Goal: Information Seeking & Learning: Learn about a topic

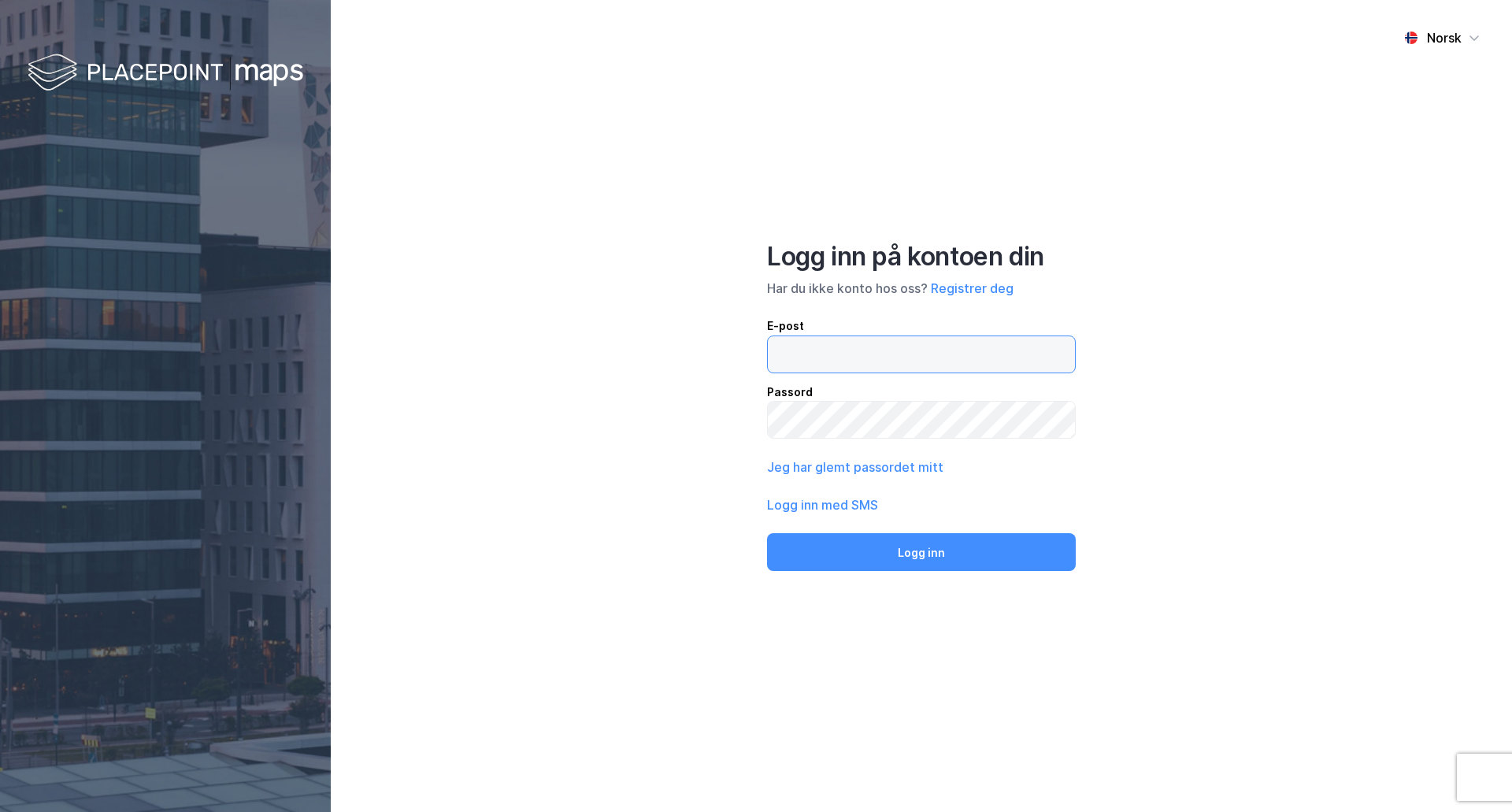
click at [808, 345] on input "email" at bounding box center [922, 355] width 307 height 37
type input "[PERSON_NAME][EMAIL_ADDRESS][DOMAIN_NAME]"
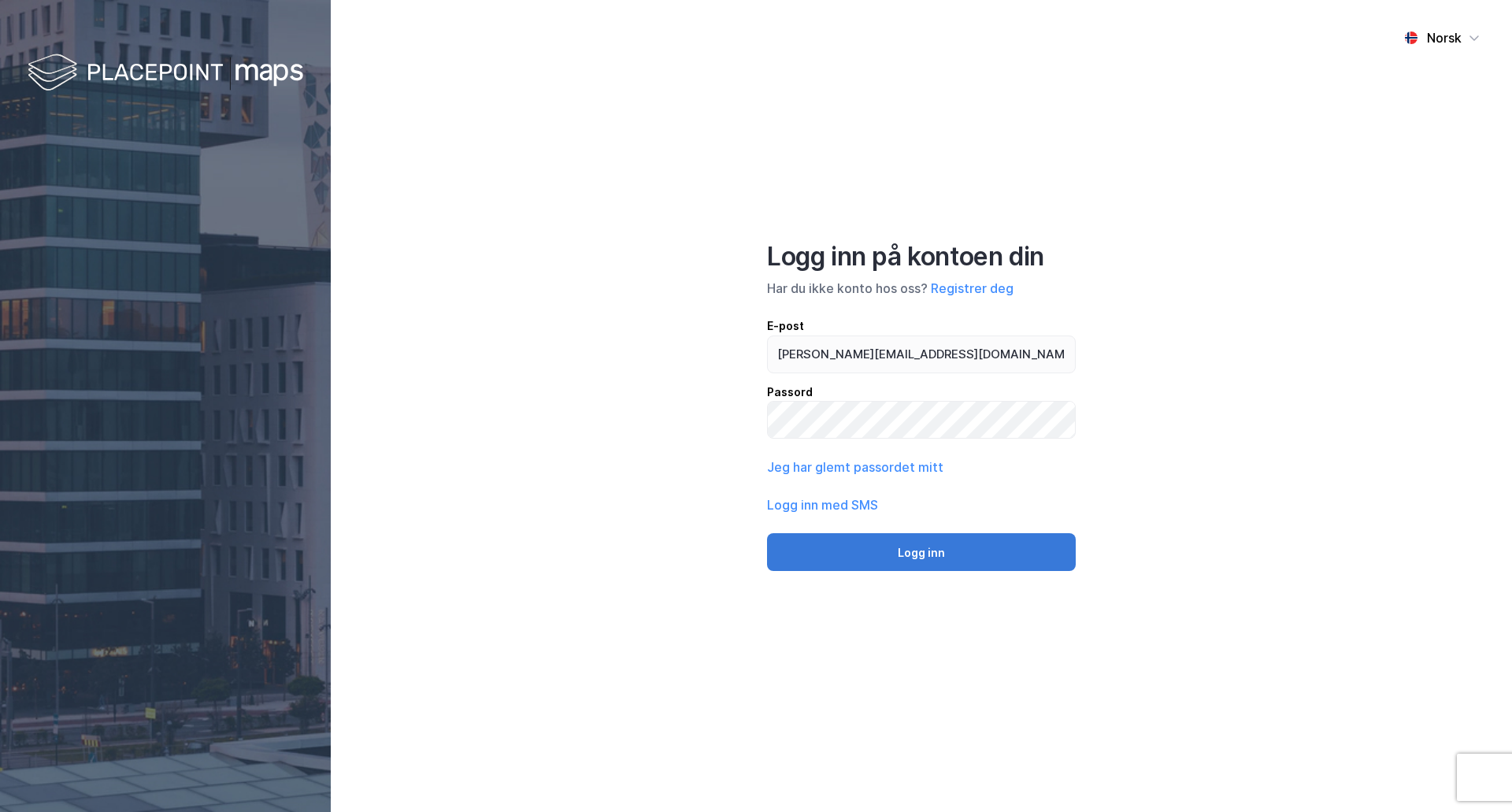
click at [865, 545] on button "Logg inn" at bounding box center [922, 553] width 309 height 38
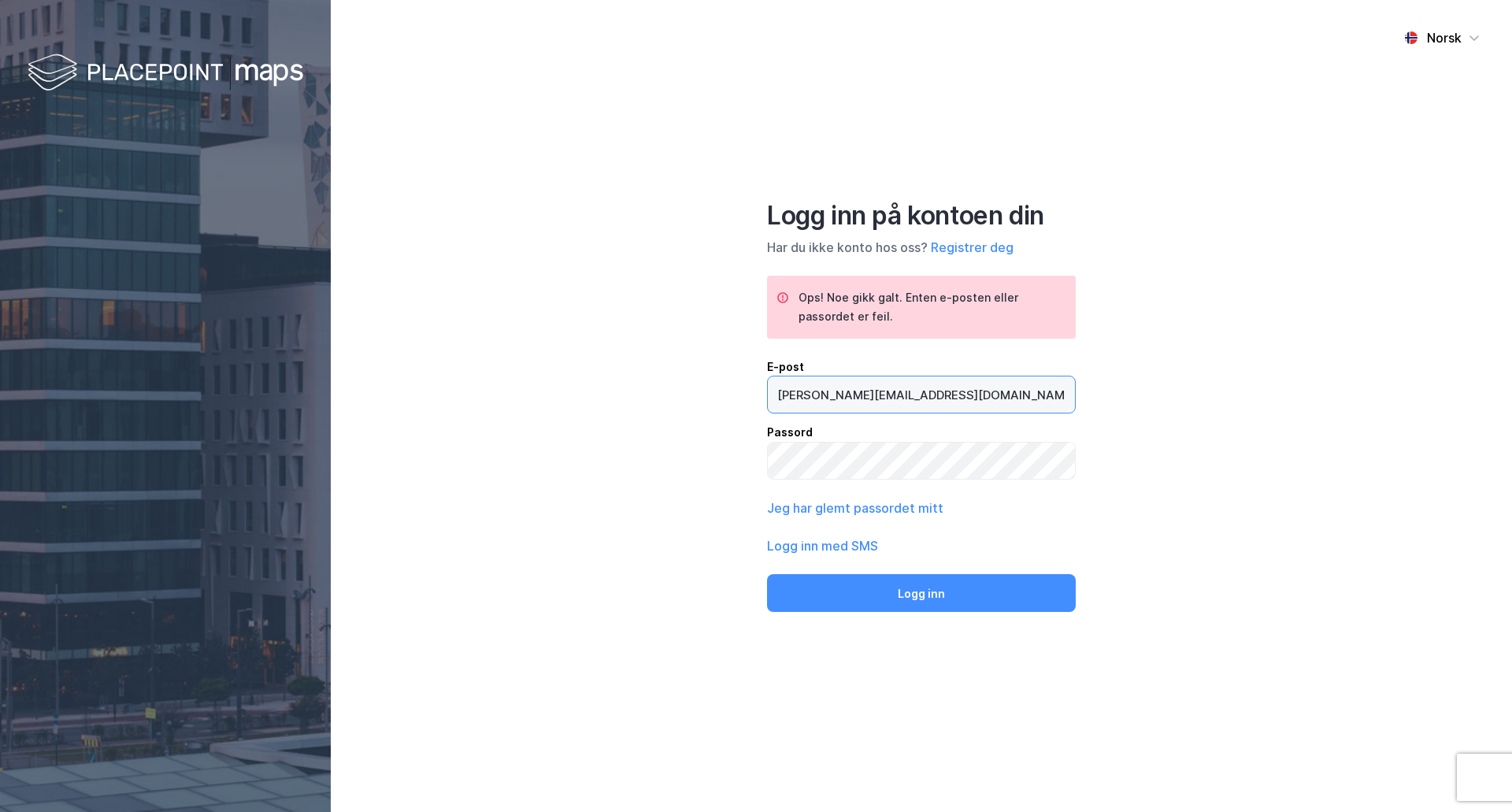
drag, startPoint x: 991, startPoint y: 398, endPoint x: 696, endPoint y: 399, distance: 295.0
click at [696, 399] on div "Norsk Logg inn på kontoen din Har du ikke konto hos oss? Registrer deg Ops! [PE…" at bounding box center [921, 406] width 1181 height 812
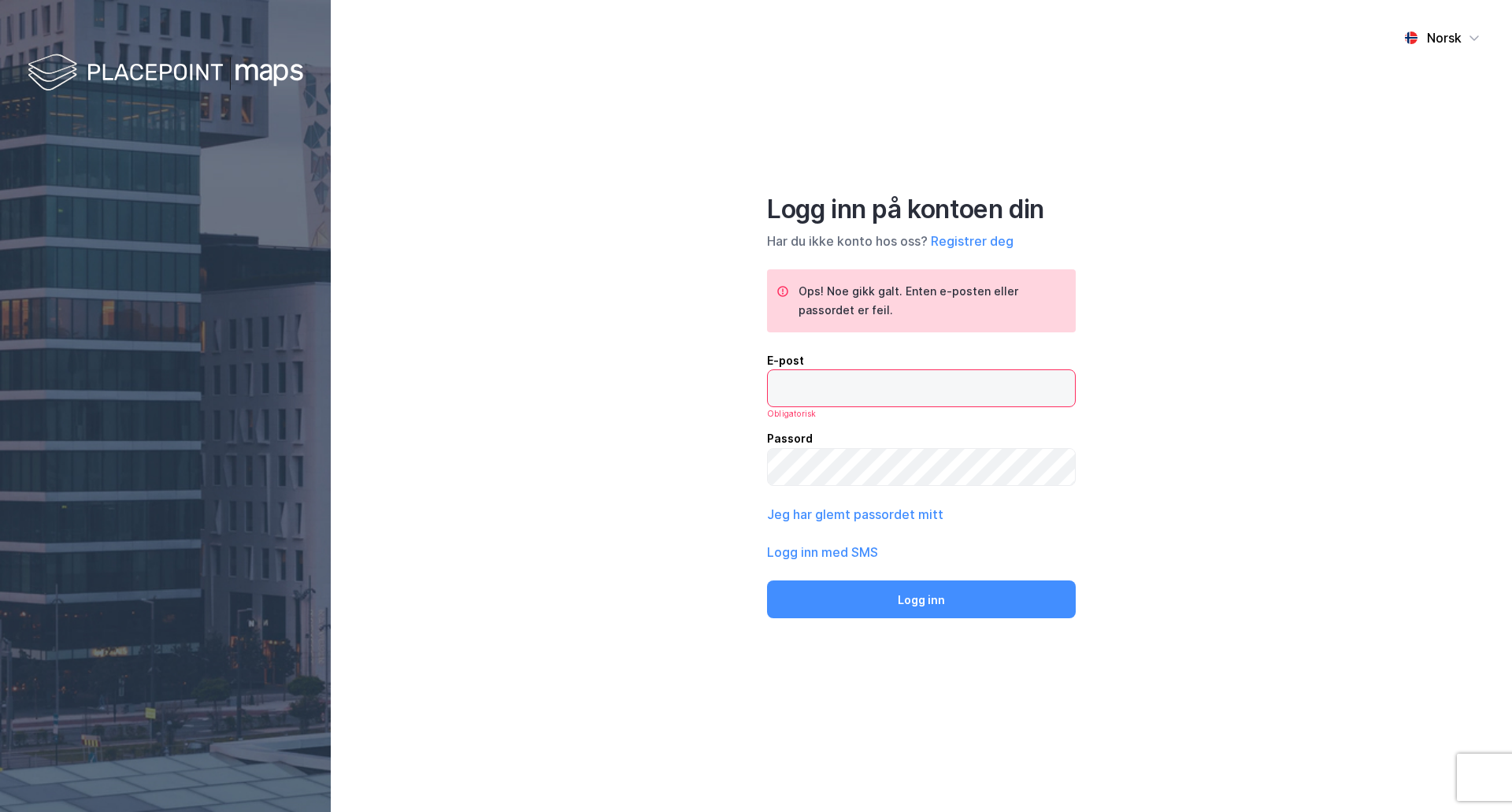
paste input "[PERSON_NAME][EMAIL_ADDRESS][DOMAIN_NAME]"
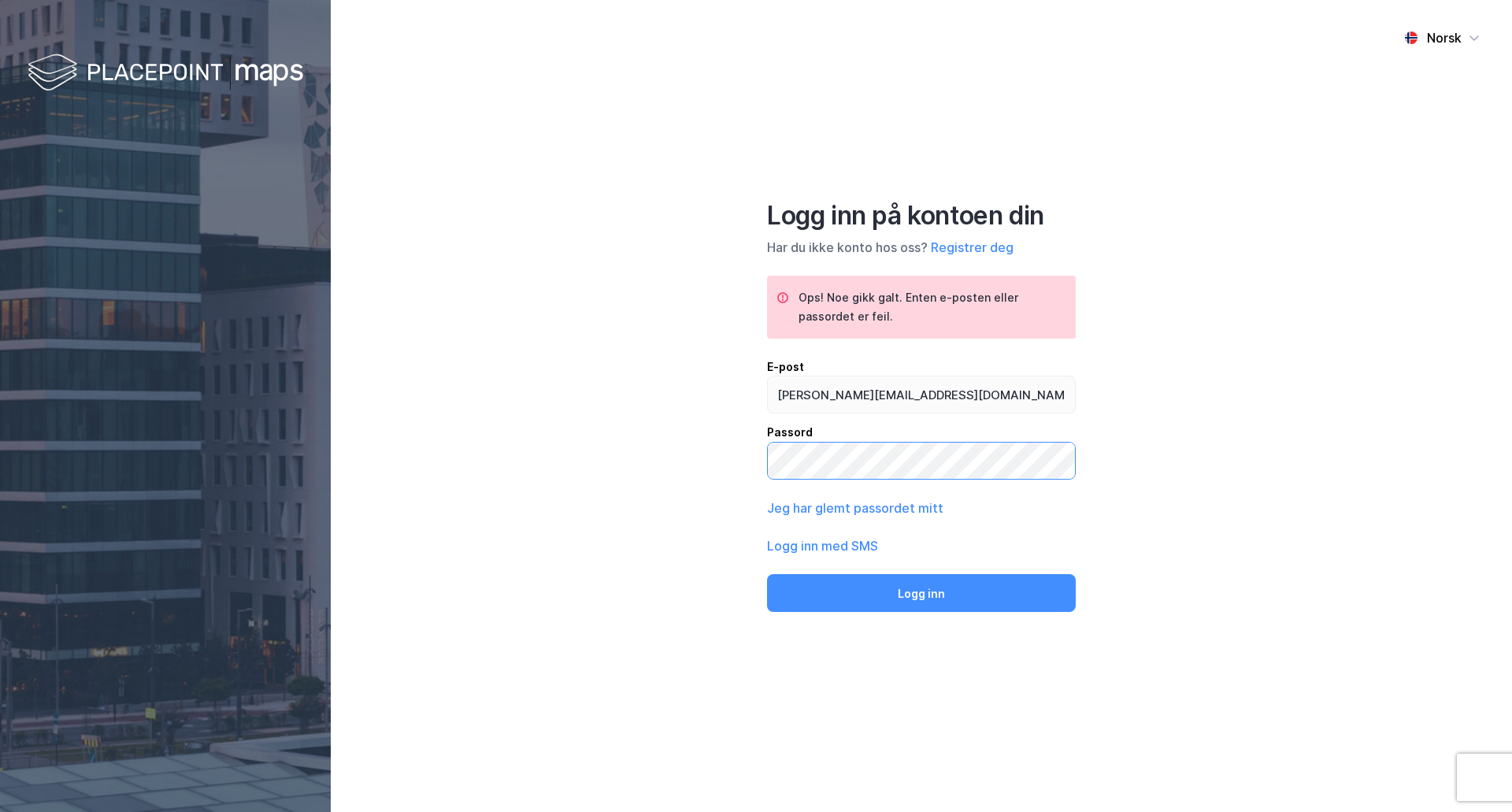
click at [675, 475] on div "Norsk Logg inn på kontoen din Har du ikke konto hos oss? Registrer deg Ops! [PE…" at bounding box center [921, 406] width 1181 height 812
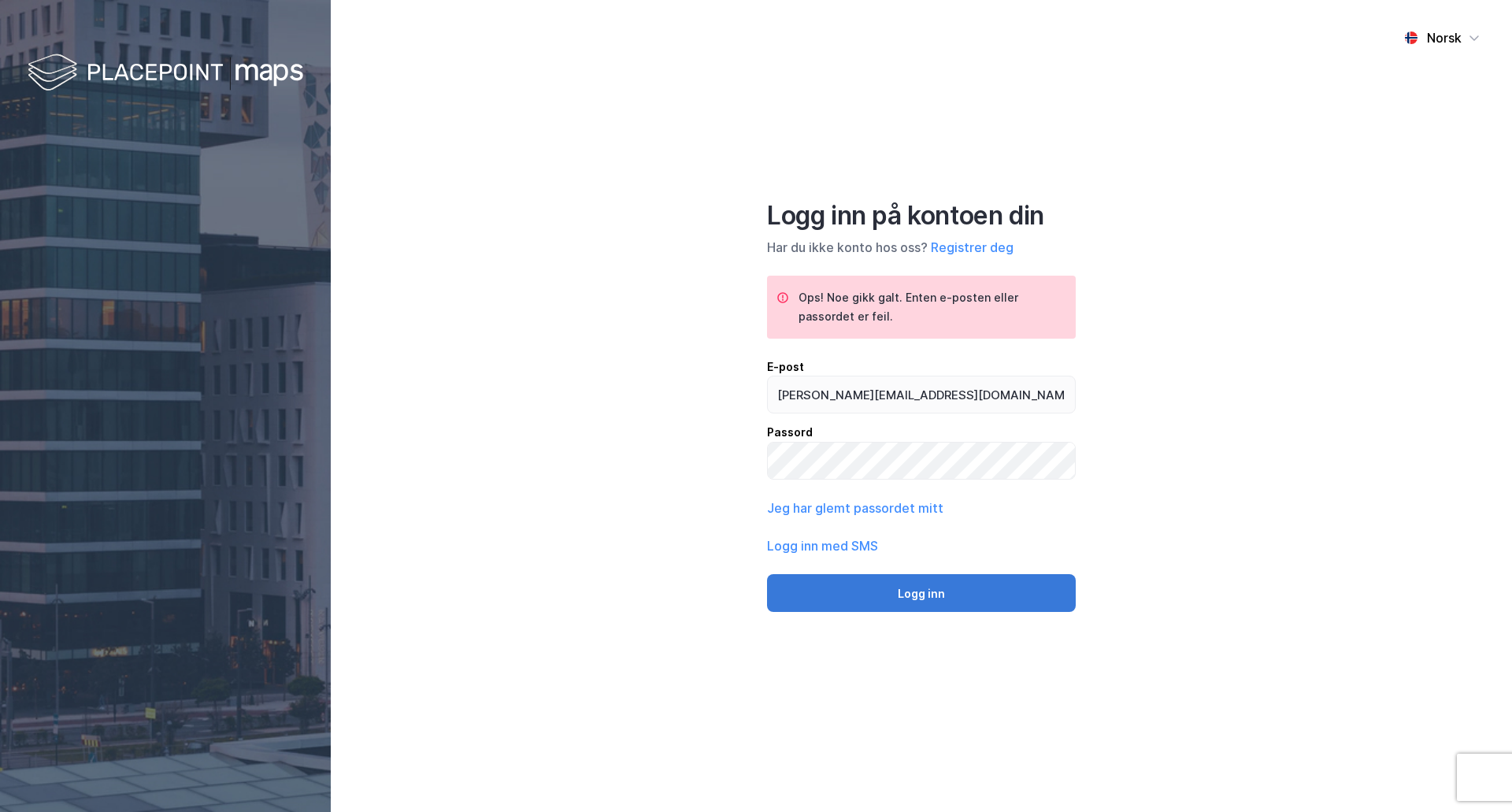
click at [943, 592] on button "Logg inn" at bounding box center [922, 593] width 309 height 38
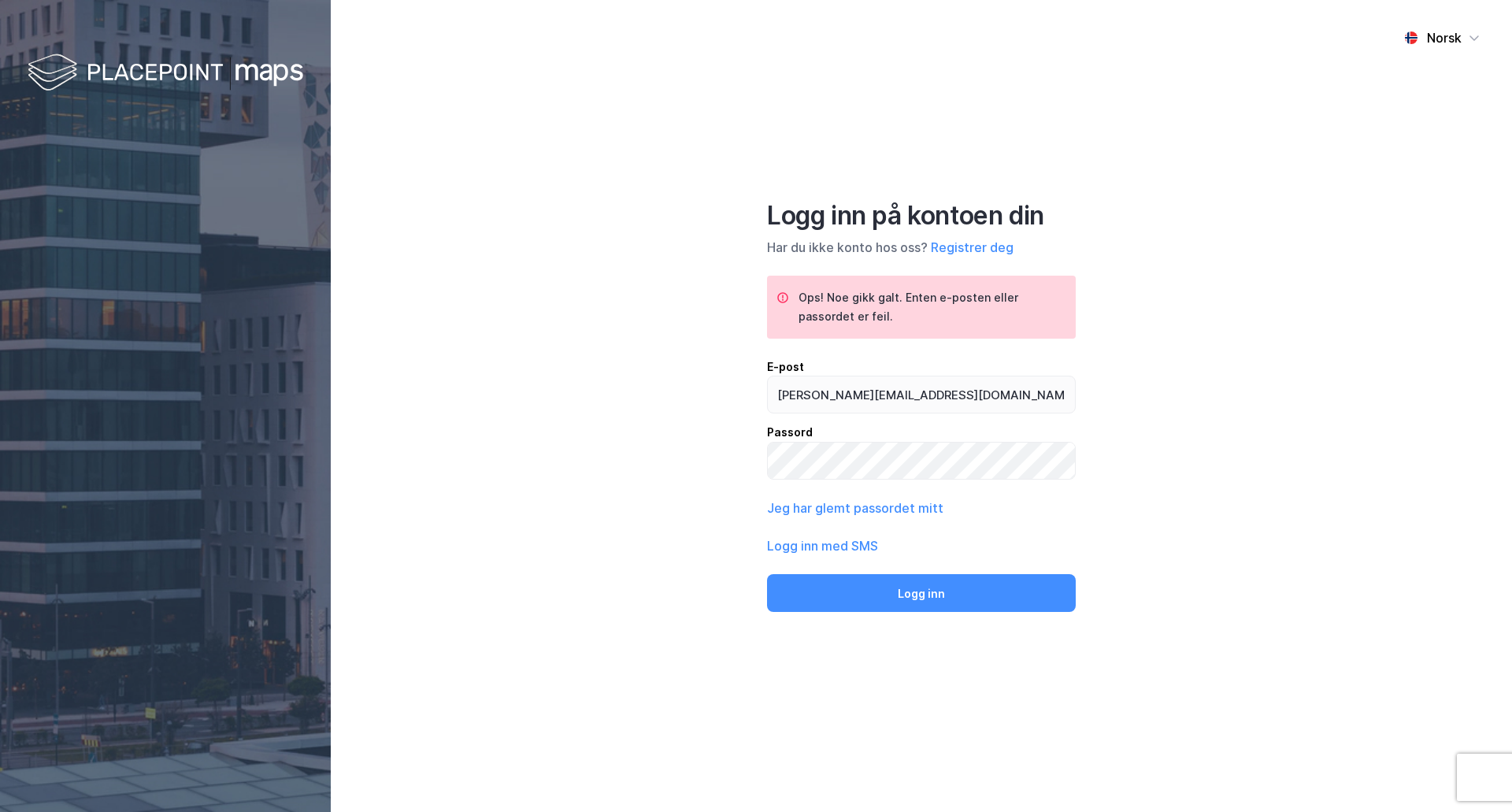
click at [872, 480] on div "Logg inn på kontoen din Har du ikke konto hos oss? Registrer deg Ops! [PERSON_N…" at bounding box center [922, 406] width 309 height 413
click at [686, 467] on div "Norsk Logg inn på kontoen din Har du ikke konto hos oss? Registrer deg Ops! [PE…" at bounding box center [921, 406] width 1181 height 812
click at [971, 403] on input "[PERSON_NAME][EMAIL_ADDRESS][DOMAIN_NAME]" at bounding box center [922, 394] width 307 height 37
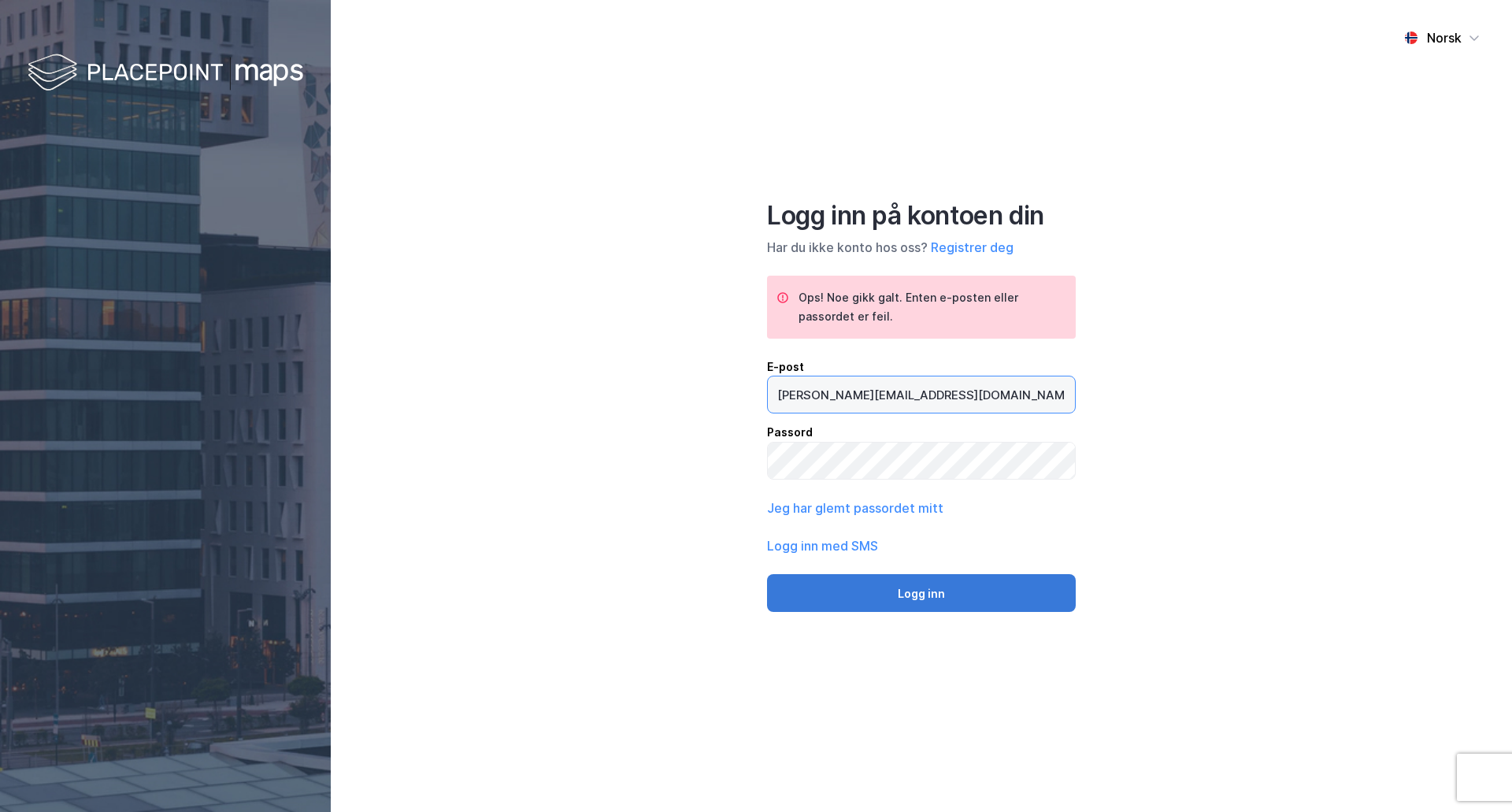
type input "[PERSON_NAME][EMAIL_ADDRESS][DOMAIN_NAME]"
click at [961, 587] on button "Logg inn" at bounding box center [922, 593] width 309 height 38
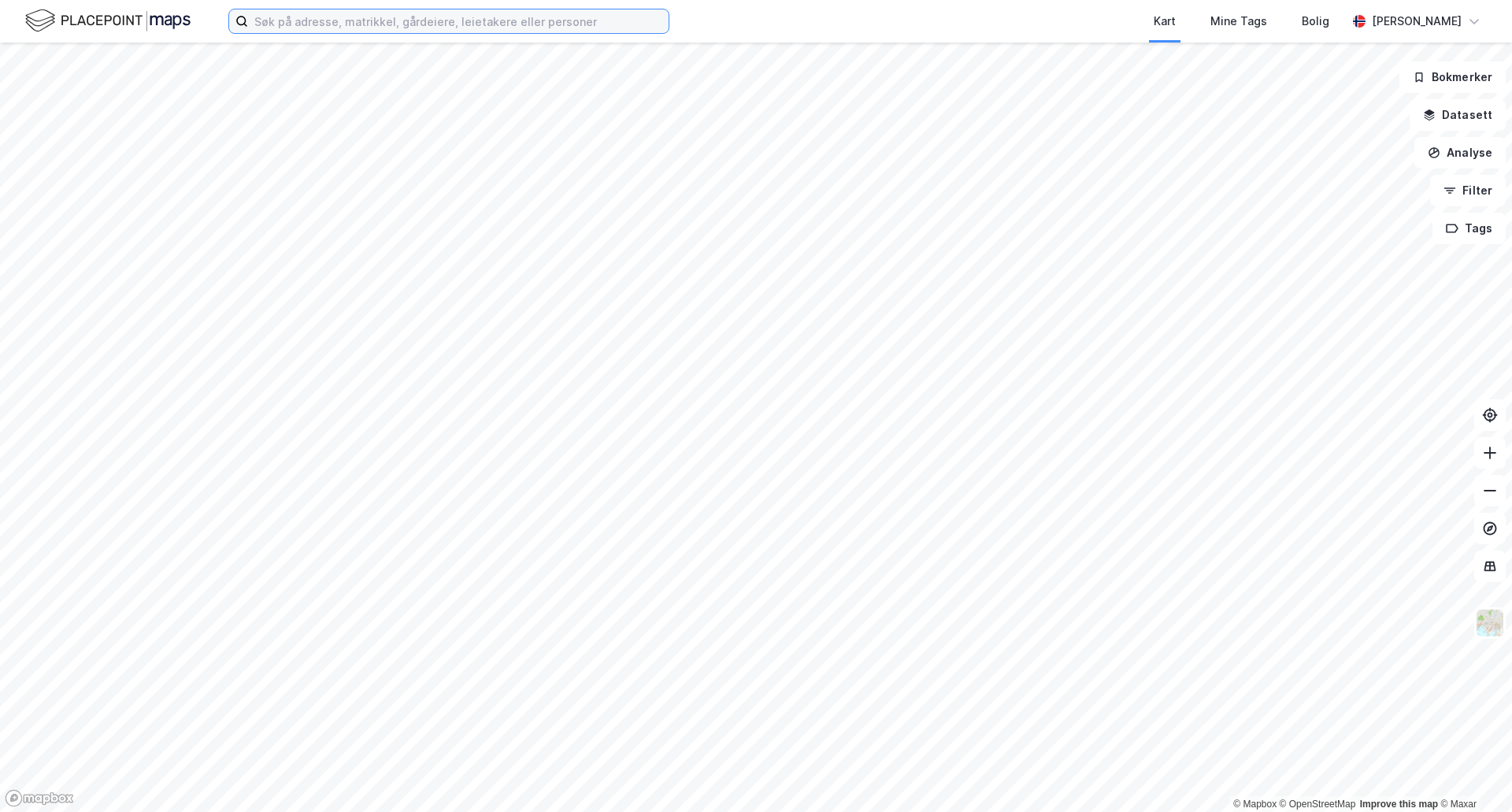
click at [641, 33] on input at bounding box center [458, 22] width 421 height 24
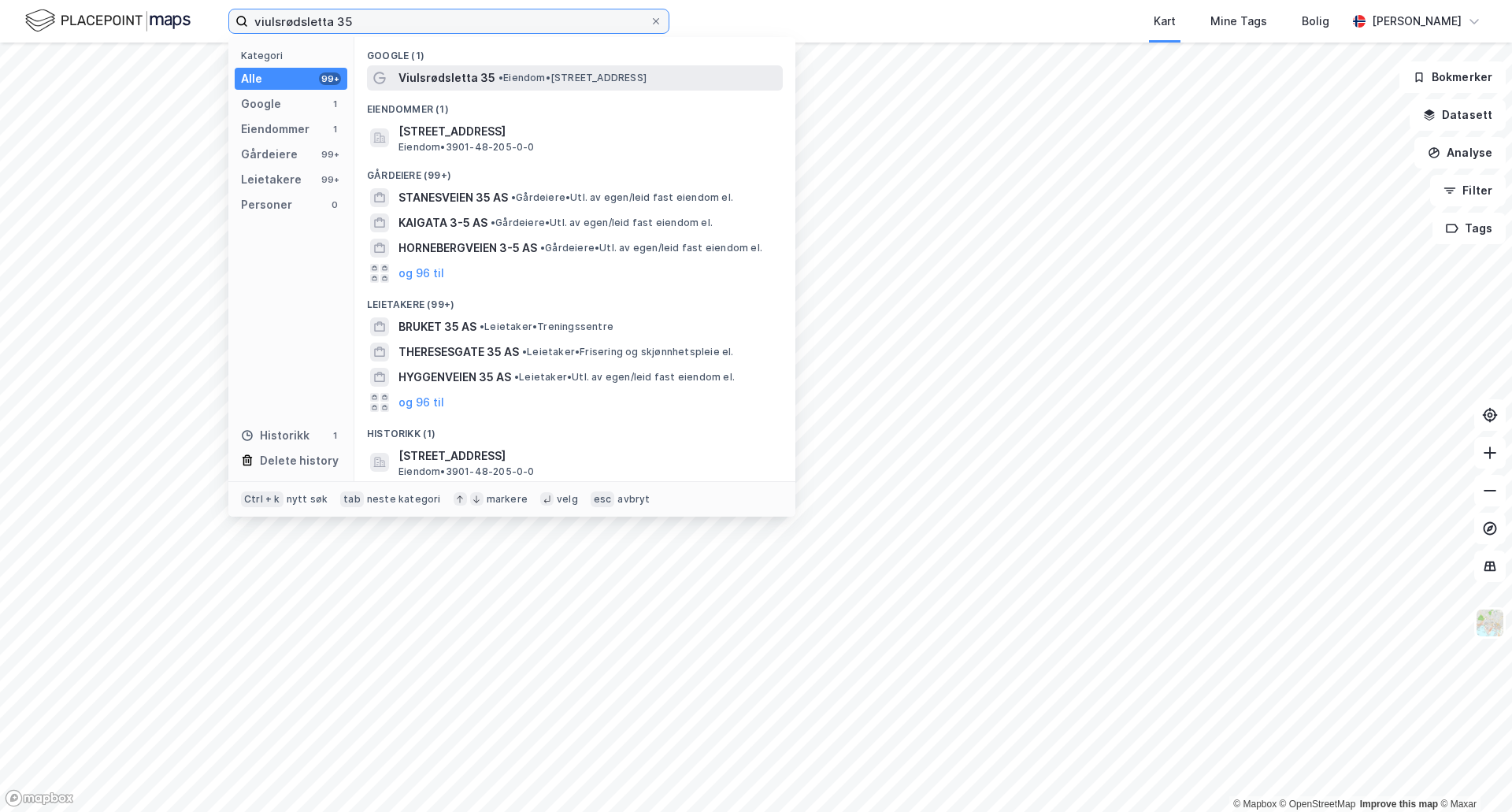
type input "viulsrødsletta 35"
click at [479, 80] on span "Viulsrødsletta 35" at bounding box center [448, 77] width 97 height 19
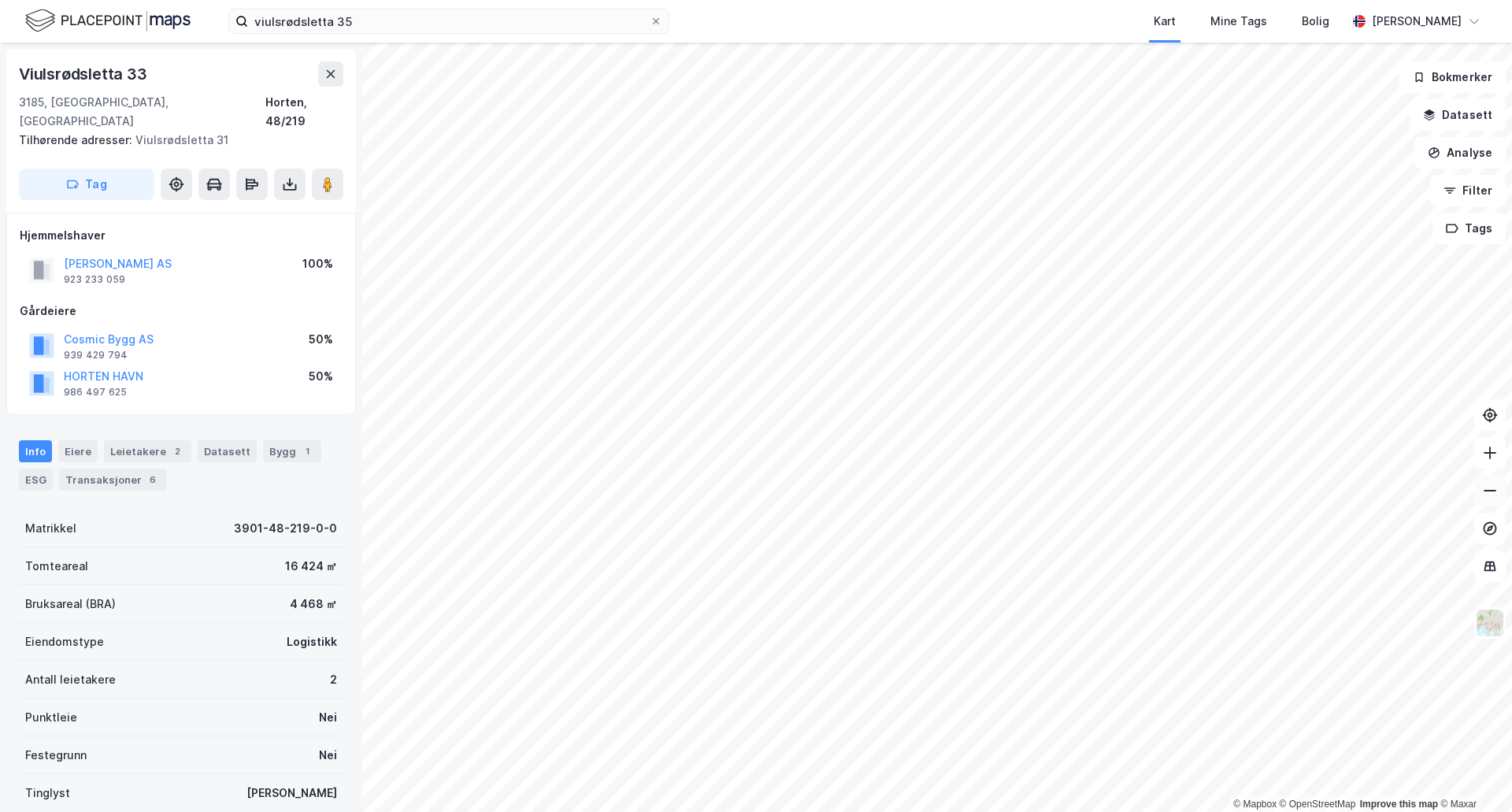
click at [1498, 491] on button at bounding box center [1490, 491] width 32 height 32
click at [1489, 459] on icon at bounding box center [1490, 453] width 16 height 16
